Goal: Task Accomplishment & Management: Manage account settings

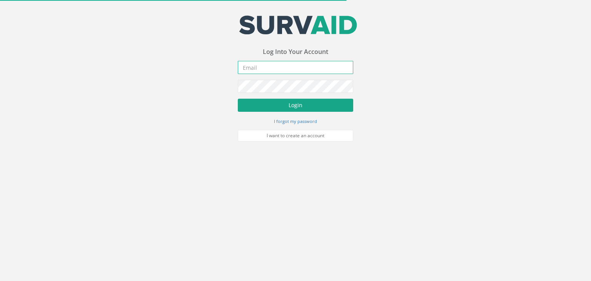
type input "[PERSON_NAME][EMAIL_ADDRESS][PERSON_NAME][DOMAIN_NAME]"
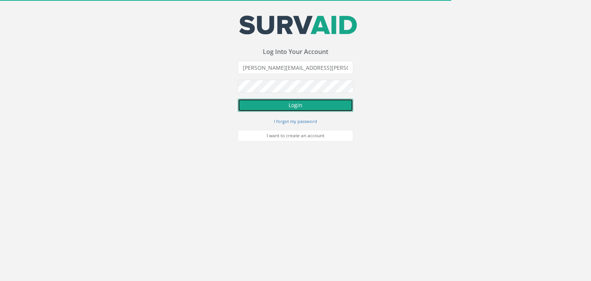
click at [302, 109] on button "Login" at bounding box center [296, 105] width 116 height 13
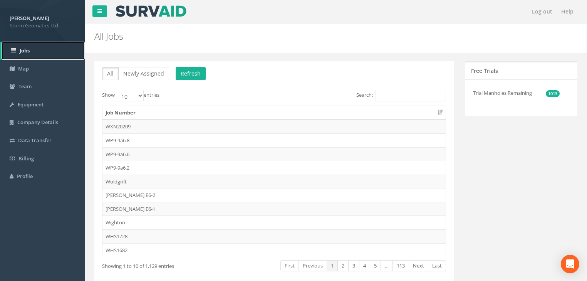
click at [26, 55] on link "Jobs" at bounding box center [43, 51] width 83 height 18
click at [402, 100] on input "Search:" at bounding box center [410, 96] width 70 height 12
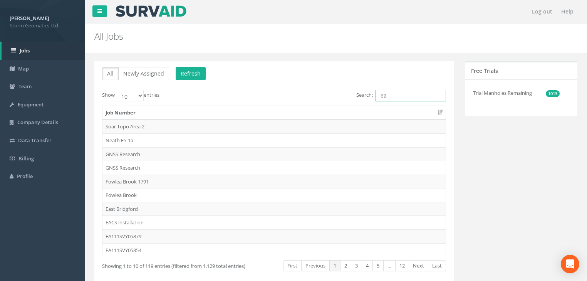
type input "e"
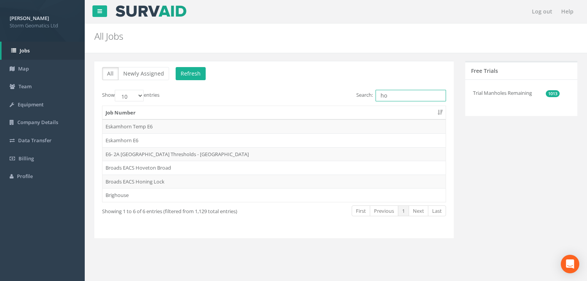
type input "h"
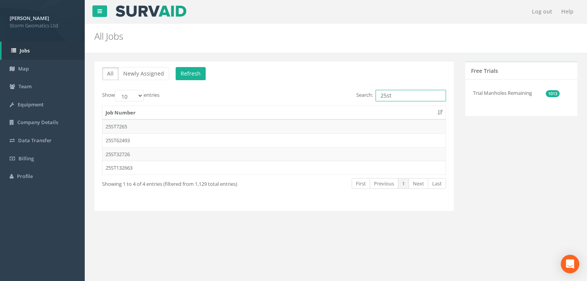
type input "25st"
click at [122, 127] on td "25ST7265" at bounding box center [273, 126] width 343 height 14
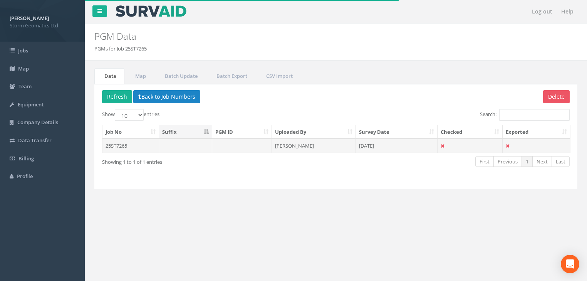
click at [122, 146] on td "25ST7265" at bounding box center [130, 146] width 57 height 14
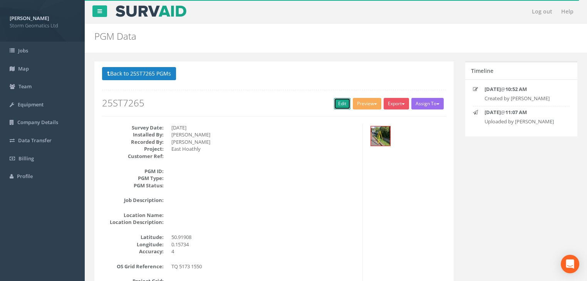
click at [342, 105] on link "Edit" at bounding box center [342, 104] width 17 height 12
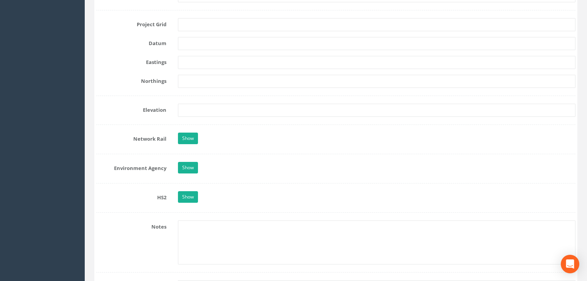
scroll to position [524, 0]
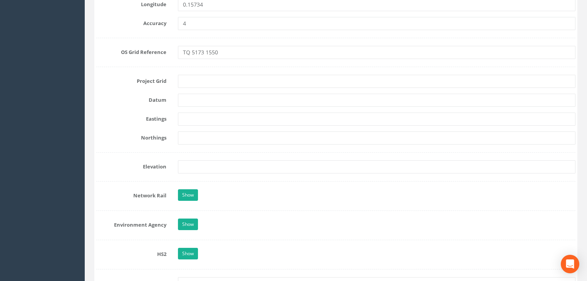
drag, startPoint x: 215, startPoint y: 125, endPoint x: 213, endPoint y: 121, distance: 4.7
click at [214, 124] on form "Cancel Save Delete Job Number 25ST7265 Job Number Suffix Survey Date [DATE] Ins…" at bounding box center [335, 158] width 479 height 1174
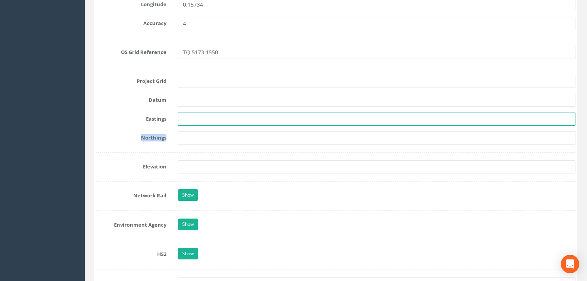
click at [210, 119] on input "text" at bounding box center [376, 118] width 397 height 13
paste input "551733.038"
type input "551733.038"
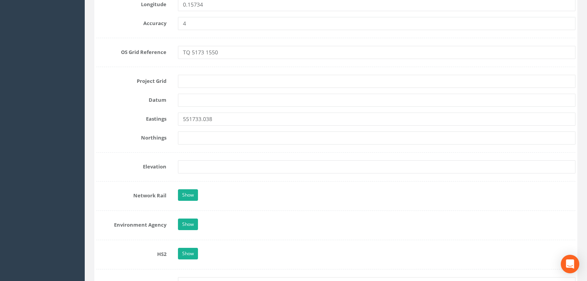
click at [229, 144] on form "Cancel Save Delete Job Number 25ST7265 Job Number Suffix Survey Date [DATE] Ins…" at bounding box center [335, 158] width 479 height 1174
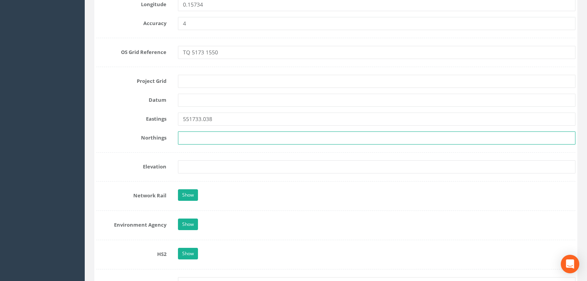
click at [225, 138] on input "text" at bounding box center [376, 137] width 397 height 13
paste input "115505.946"
type input "115505.946"
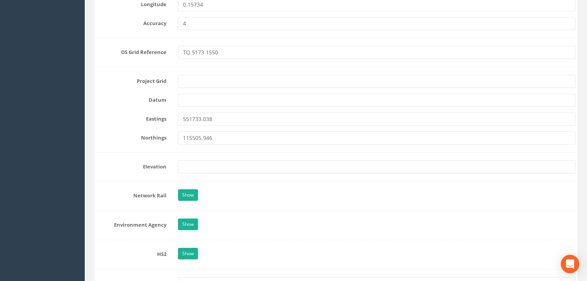
click at [217, 158] on form "Cancel Save Delete Job Number 25ST7265 Job Number Suffix Survey Date [DATE] Ins…" at bounding box center [335, 158] width 479 height 1174
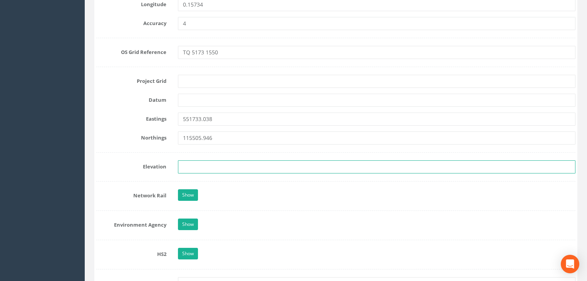
click at [213, 168] on input "text" at bounding box center [376, 166] width 397 height 13
paste input "52.411"
type input "52.411"
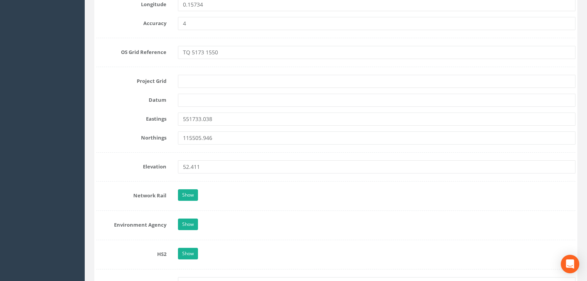
click at [285, 191] on div "Show" at bounding box center [376, 195] width 409 height 13
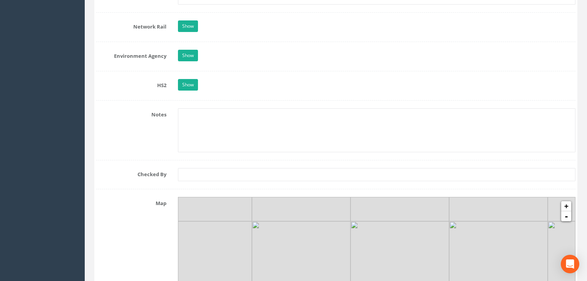
scroll to position [616, 0]
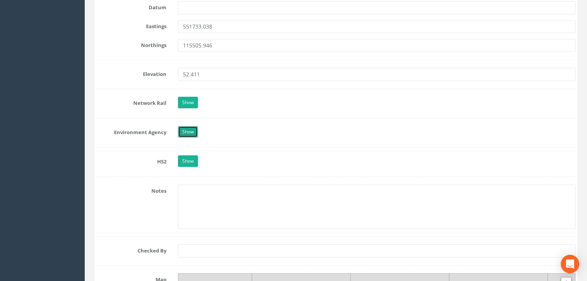
click at [179, 130] on link "Show" at bounding box center [188, 132] width 20 height 12
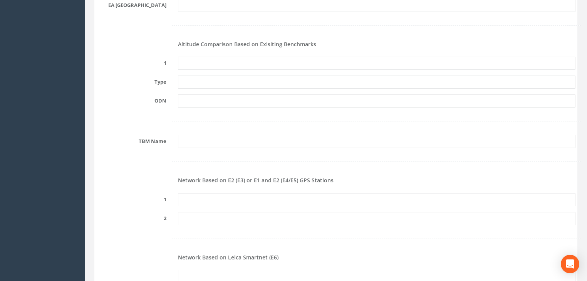
scroll to position [801, 0]
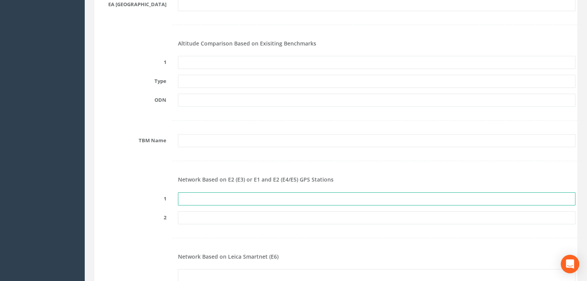
click at [210, 192] on input "text" at bounding box center [376, 198] width 397 height 13
paste input "PRS315593689666"
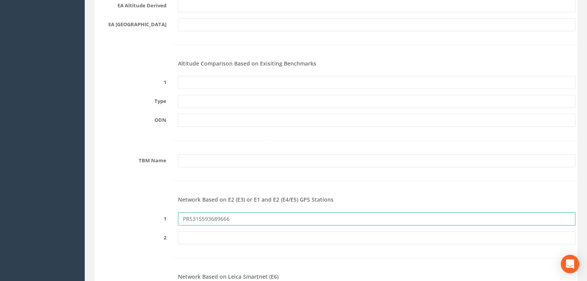
scroll to position [770, 0]
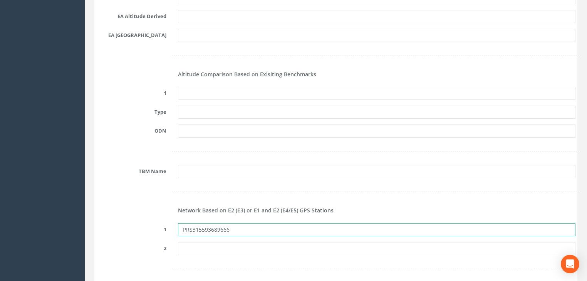
type input "PRS315593689666"
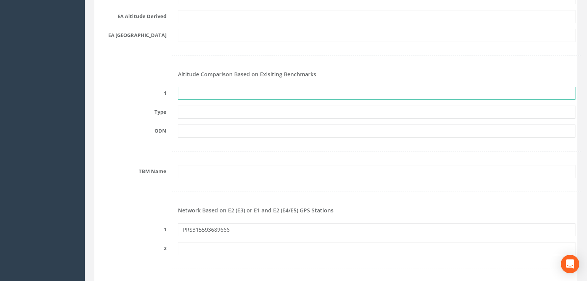
click at [212, 96] on input "text" at bounding box center [376, 93] width 397 height 13
type input "None Recovered"
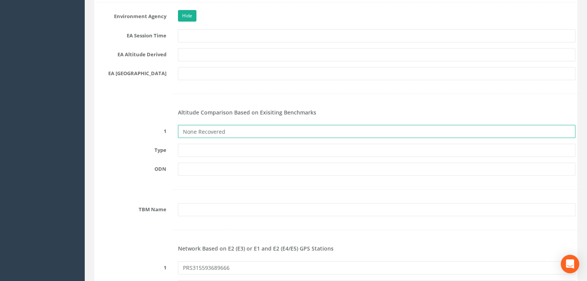
scroll to position [678, 0]
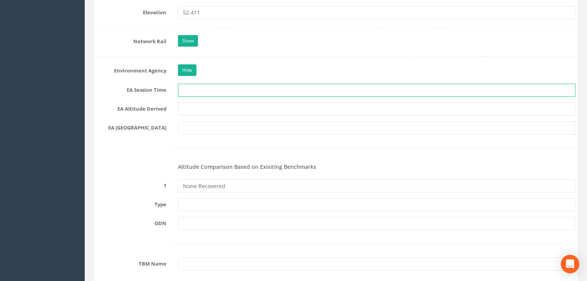
click at [191, 88] on input "text" at bounding box center [376, 90] width 397 height 13
type input "2 x 3 minutes"
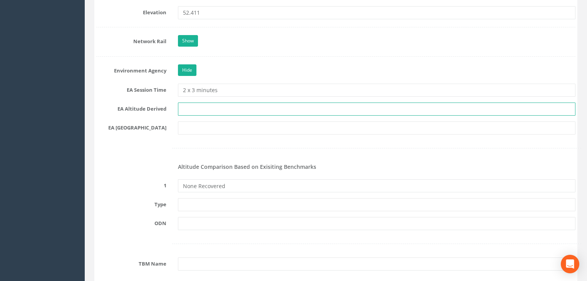
click at [209, 109] on input "text" at bounding box center [376, 108] width 397 height 13
type input "Best fit Levelling"
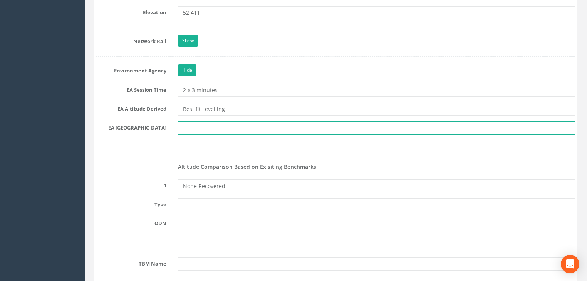
click at [200, 131] on input "text" at bounding box center [376, 127] width 397 height 13
drag, startPoint x: 195, startPoint y: 134, endPoint x: 194, endPoint y: 124, distance: 9.3
click at [195, 132] on form "Cancel Save Delete Job Number 25ST7265 Job Number Suffix Survey Date [DATE] Ins…" at bounding box center [335, 282] width 479 height 1730
click at [194, 124] on input "text" at bounding box center [376, 127] width 397 height 13
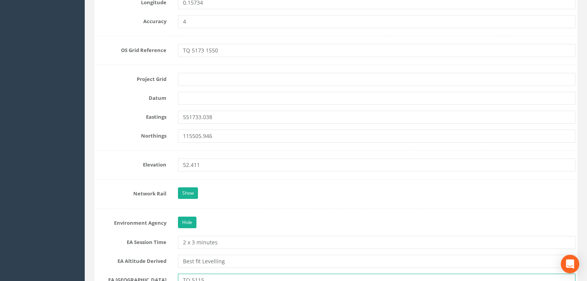
scroll to position [524, 0]
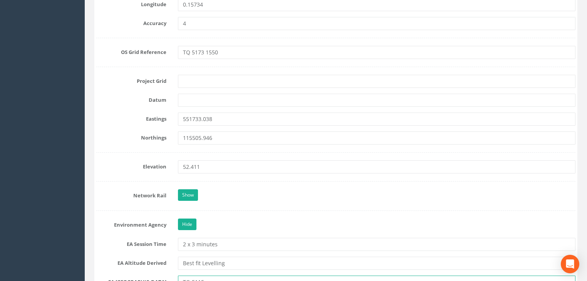
type input "TQ 5115"
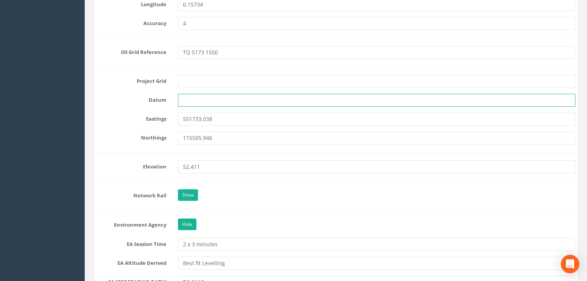
click at [197, 98] on input "text" at bounding box center [376, 100] width 397 height 13
type input "OS Newlyn"
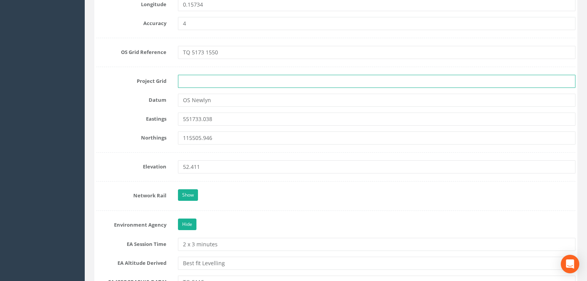
click at [195, 80] on input "text" at bounding box center [376, 81] width 397 height 13
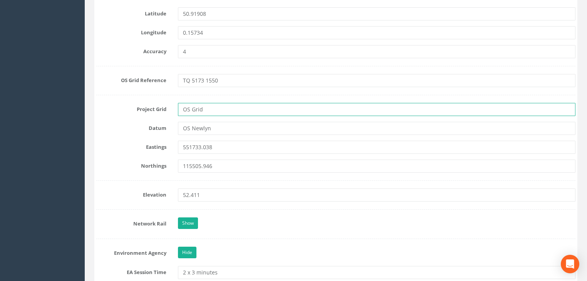
scroll to position [431, 0]
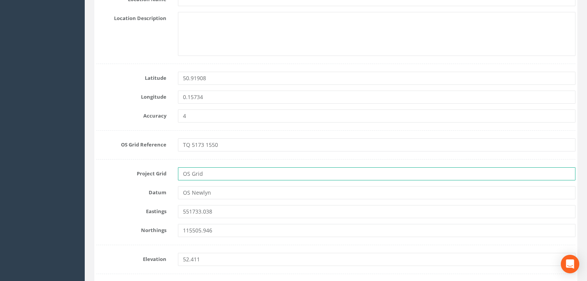
type input "OS Grid"
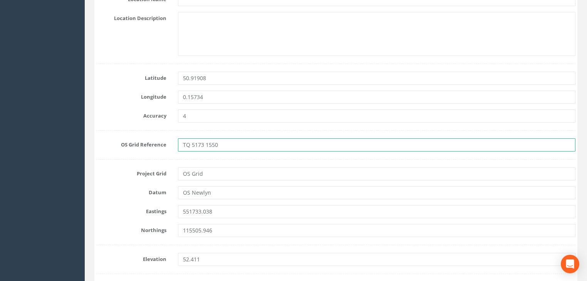
click at [233, 147] on input "TQ 5173 1550" at bounding box center [376, 144] width 397 height 13
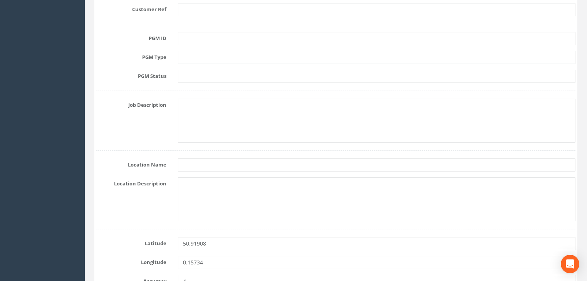
scroll to position [277, 0]
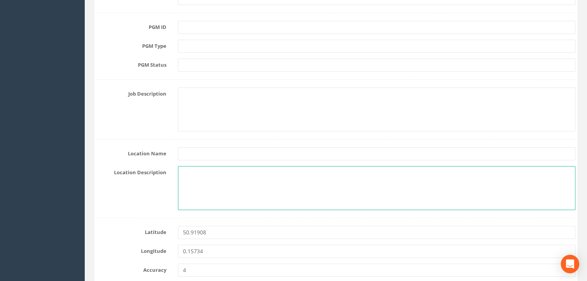
click at [194, 180] on textarea at bounding box center [376, 188] width 397 height 44
click at [202, 175] on textarea at bounding box center [376, 188] width 397 height 44
type textarea "A22, [GEOGRAPHIC_DATA], Near [GEOGRAPHIC_DATA]."
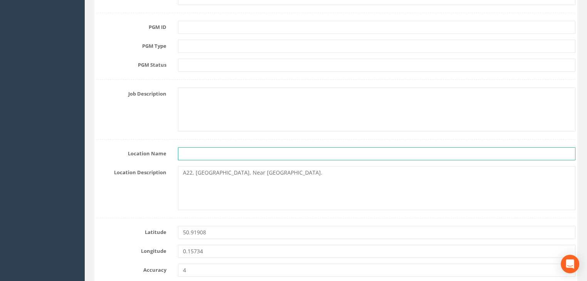
click at [199, 152] on input "text" at bounding box center [376, 153] width 397 height 13
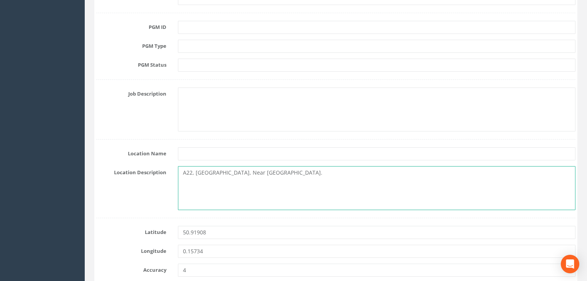
click at [191, 187] on textarea "A22, [GEOGRAPHIC_DATA], Near [GEOGRAPHIC_DATA]." at bounding box center [376, 188] width 397 height 44
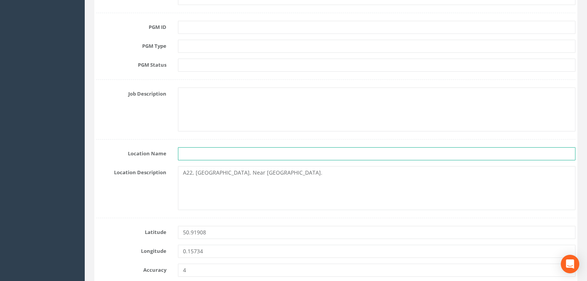
click at [203, 156] on input "text" at bounding box center [376, 153] width 397 height 13
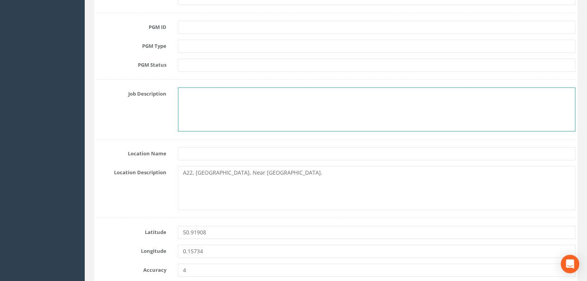
click at [208, 110] on textarea at bounding box center [376, 109] width 397 height 44
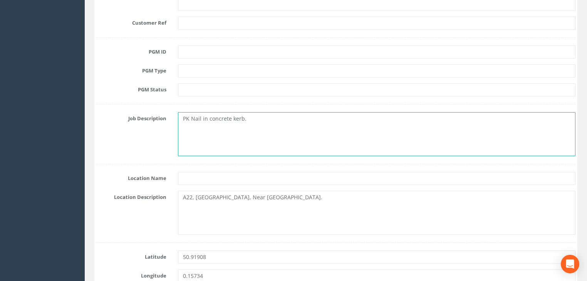
scroll to position [195, 0]
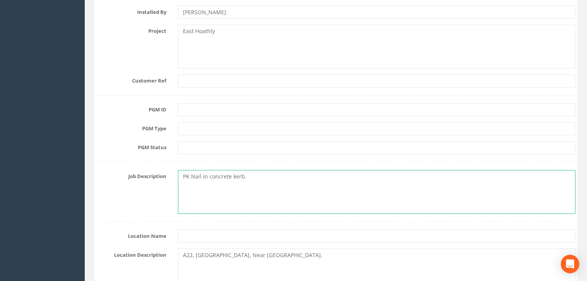
type textarea "PK Nail in concrete kerb."
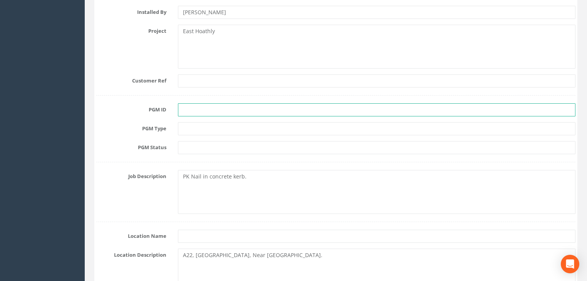
click at [201, 109] on input "text" at bounding box center [376, 109] width 397 height 13
click at [220, 109] on input "E6-1 [GEOGRAPHIC_DATA]" at bounding box center [376, 109] width 397 height 13
click at [229, 112] on input "E6-1 [GEOGRAPHIC_DATA]" at bounding box center [376, 109] width 397 height 13
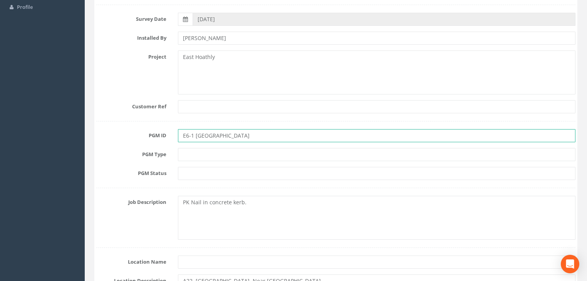
scroll to position [133, 0]
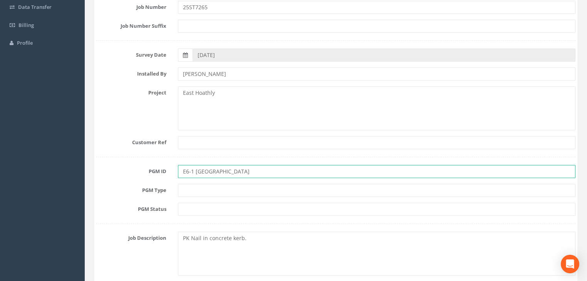
type input "E6-1 [GEOGRAPHIC_DATA]"
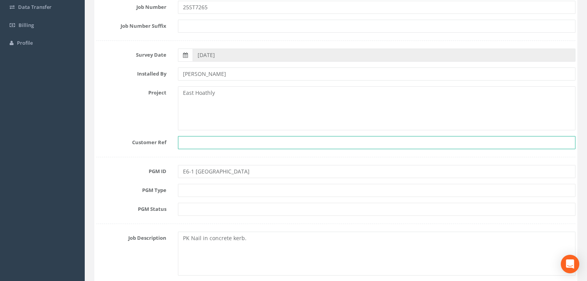
click at [208, 145] on input "text" at bounding box center [376, 142] width 397 height 13
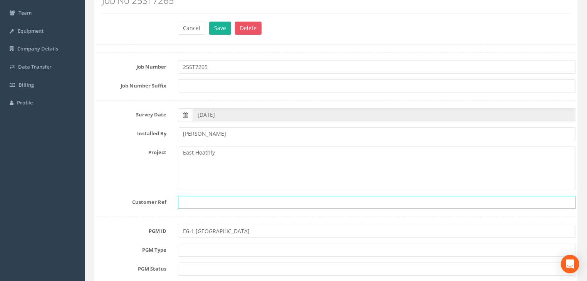
scroll to position [72, 0]
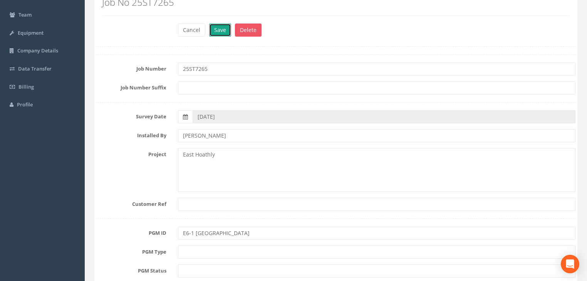
click at [215, 32] on button "Save" at bounding box center [220, 29] width 22 height 13
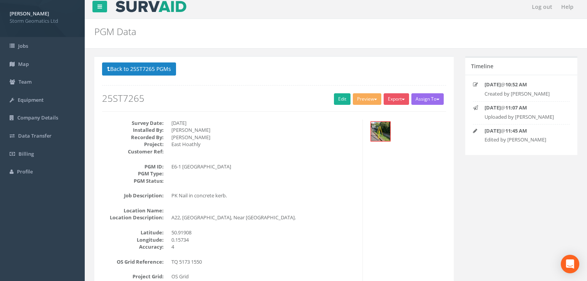
scroll to position [0, 0]
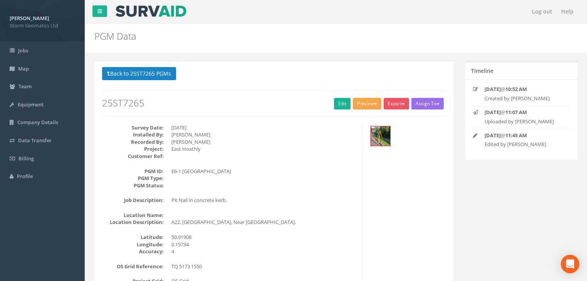
click at [374, 104] on button "Preview" at bounding box center [367, 104] width 28 height 12
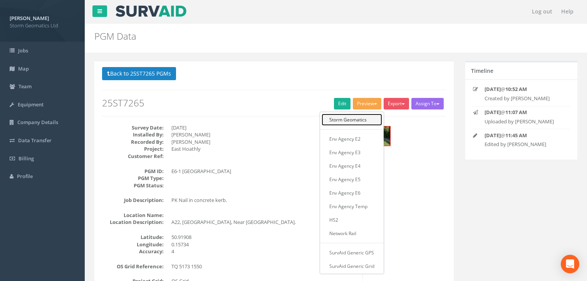
click at [351, 120] on link "Storm Geomatics" at bounding box center [352, 120] width 60 height 12
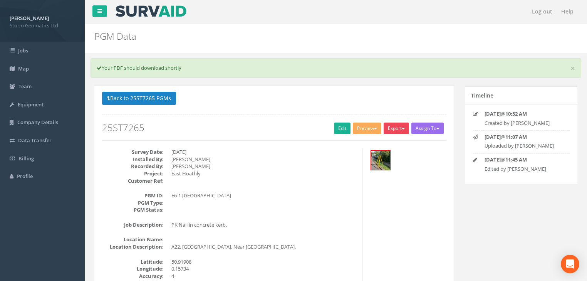
click at [395, 127] on button "Export" at bounding box center [396, 128] width 25 height 12
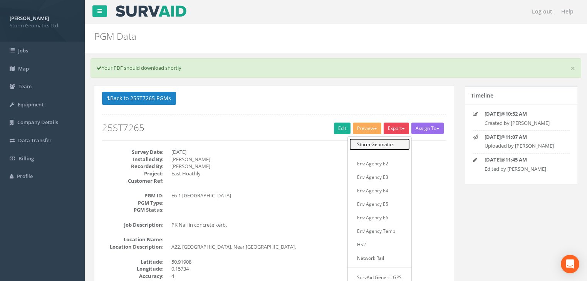
click at [372, 144] on link "Storm Geomatics" at bounding box center [379, 144] width 60 height 12
